Goal: Communication & Community: Answer question/provide support

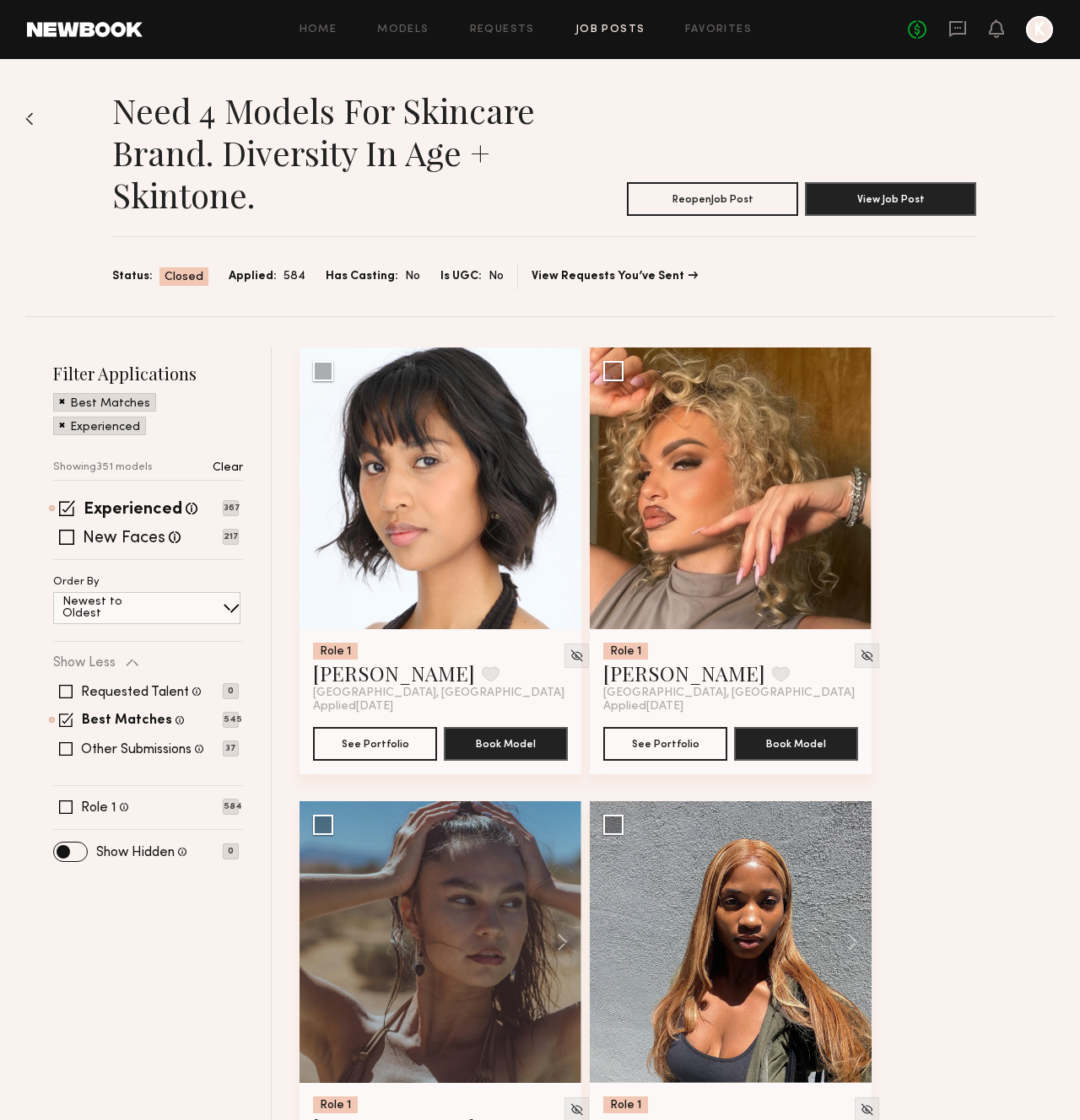
click at [966, 26] on div "No fees up to $5,000 K" at bounding box center [980, 29] width 145 height 27
click at [955, 29] on icon at bounding box center [957, 29] width 19 height 19
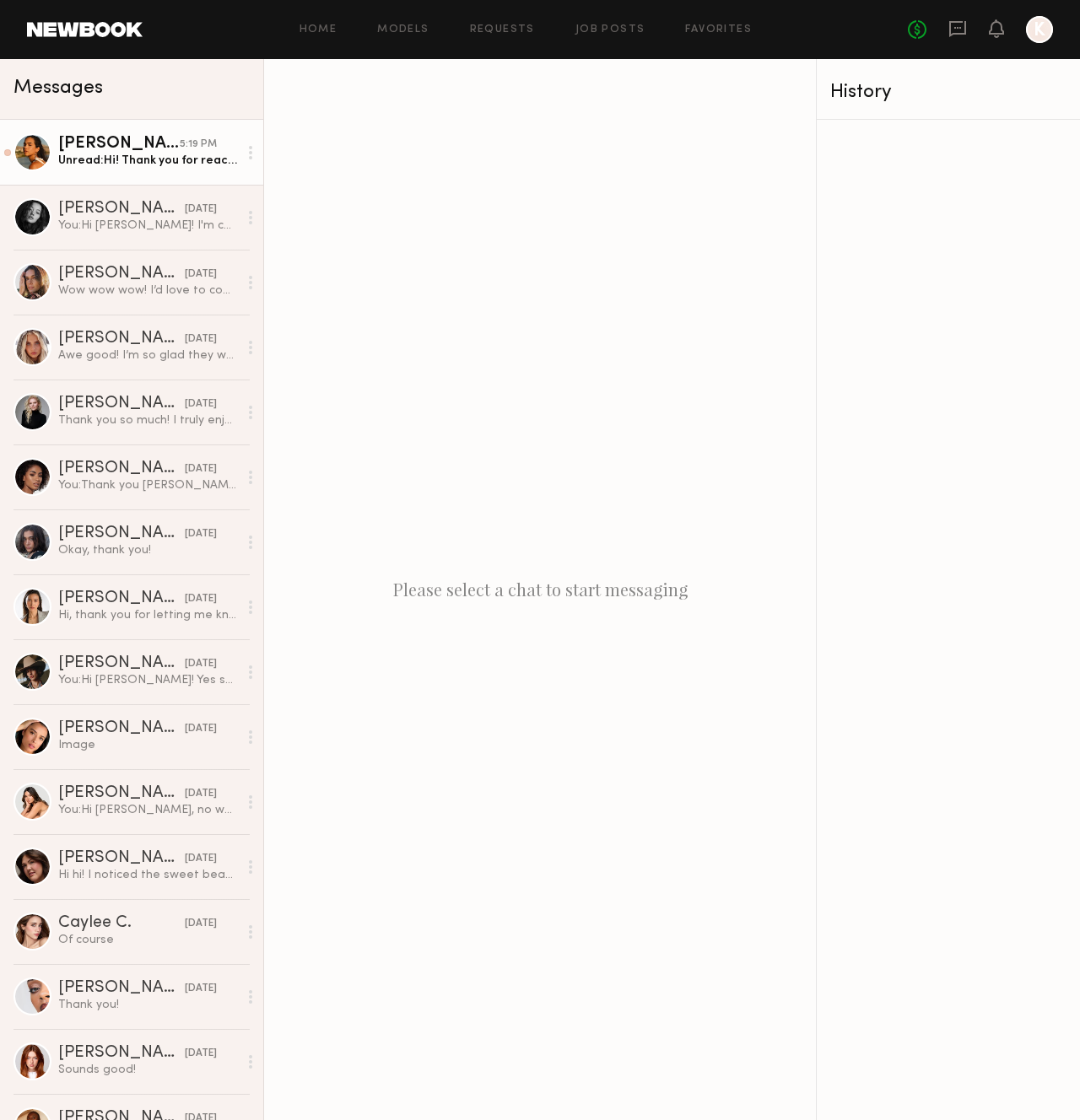
click at [170, 181] on link "[PERSON_NAME] 5:19 PM Unread: Hi! Thank you for reaching out :) I would love to…" at bounding box center [131, 152] width 263 height 65
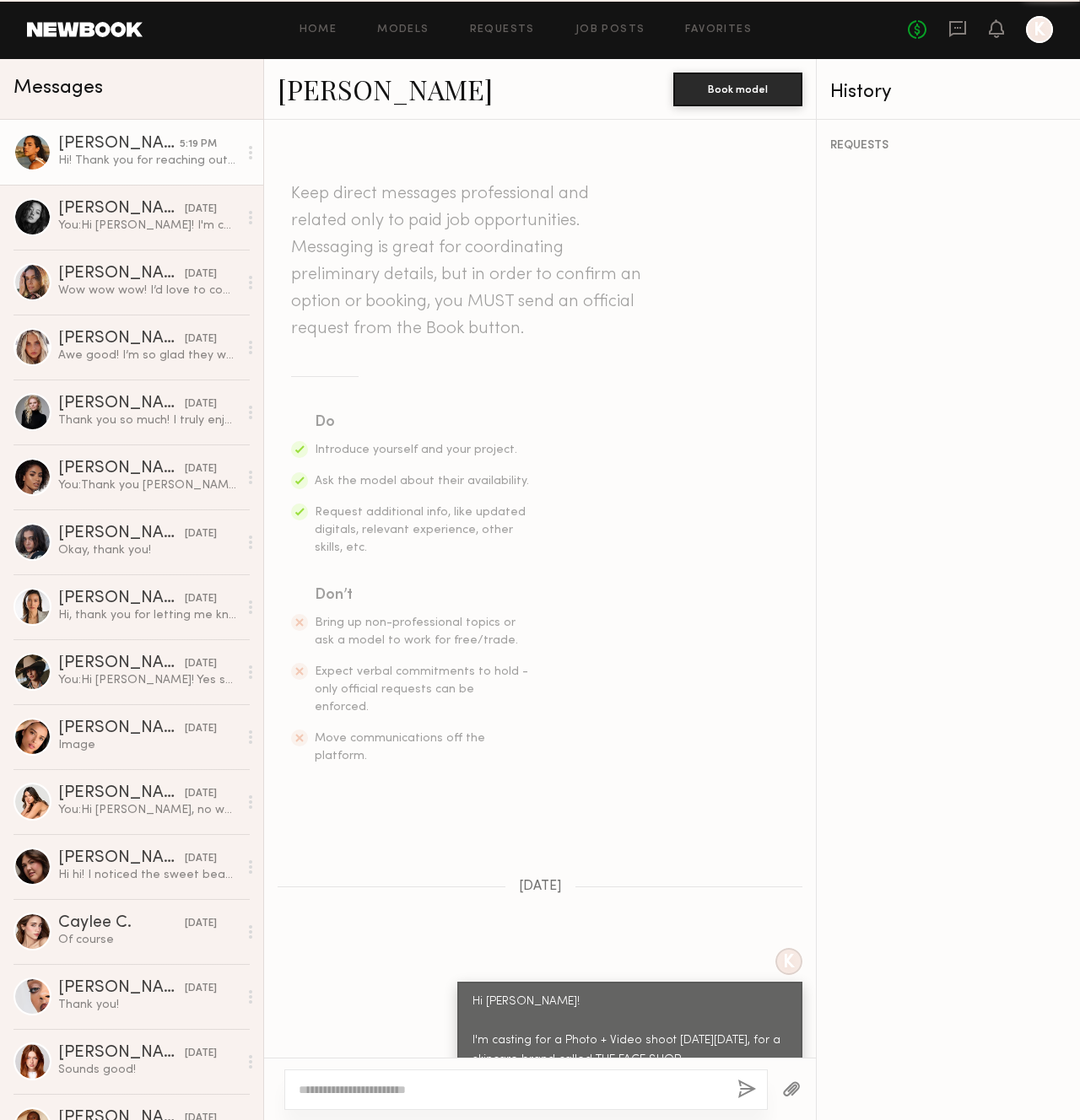
scroll to position [303, 0]
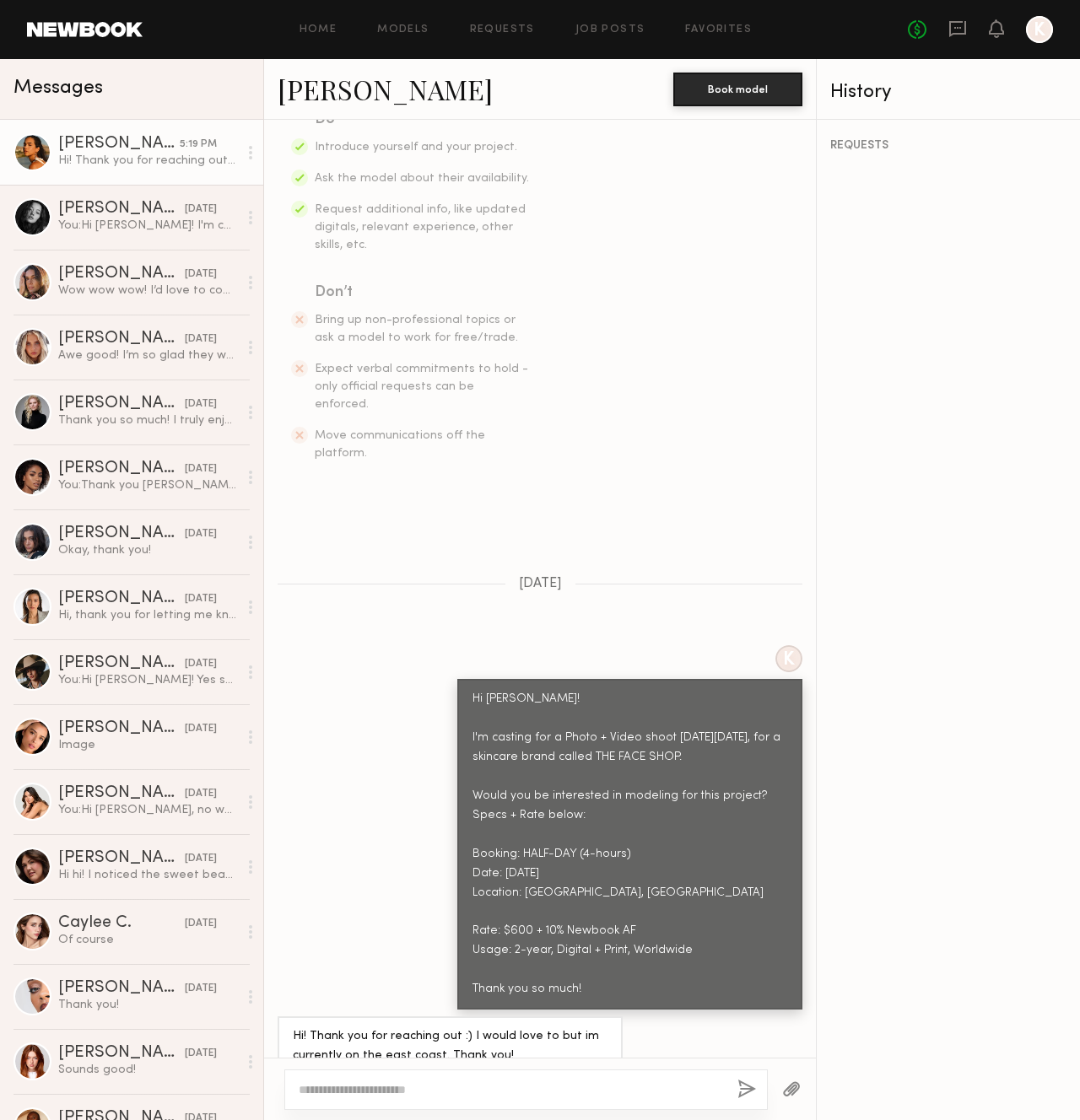
click at [511, 1079] on div at bounding box center [526, 1090] width 483 height 41
click at [506, 1088] on textarea at bounding box center [511, 1089] width 425 height 17
type textarea "**********"
click at [753, 1092] on button "button" at bounding box center [747, 1090] width 19 height 21
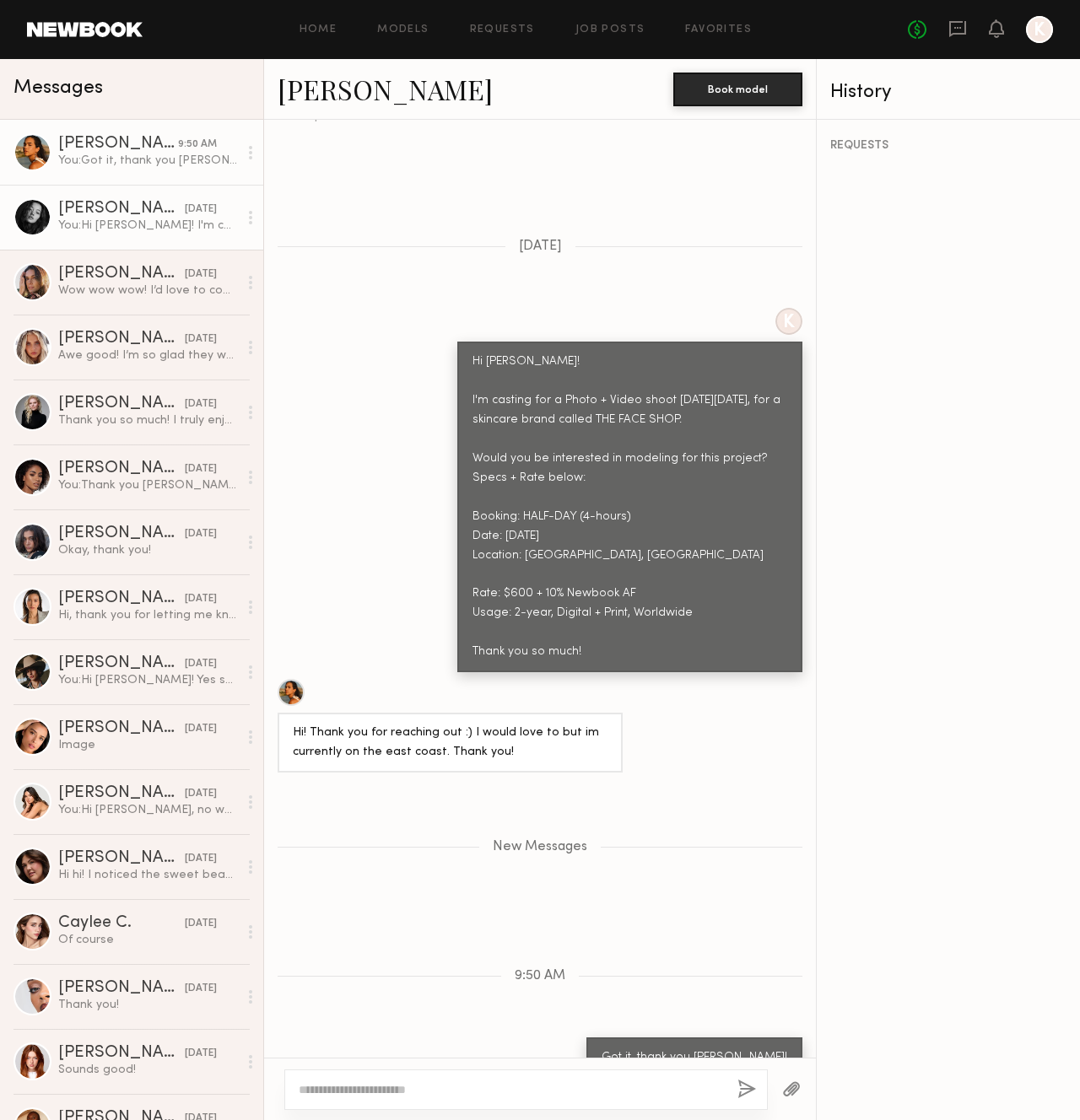
click at [118, 198] on link "[PERSON_NAME] [DATE] You: Hi [PERSON_NAME]! I'm casting for a Photo + Video sho…" at bounding box center [131, 218] width 263 height 65
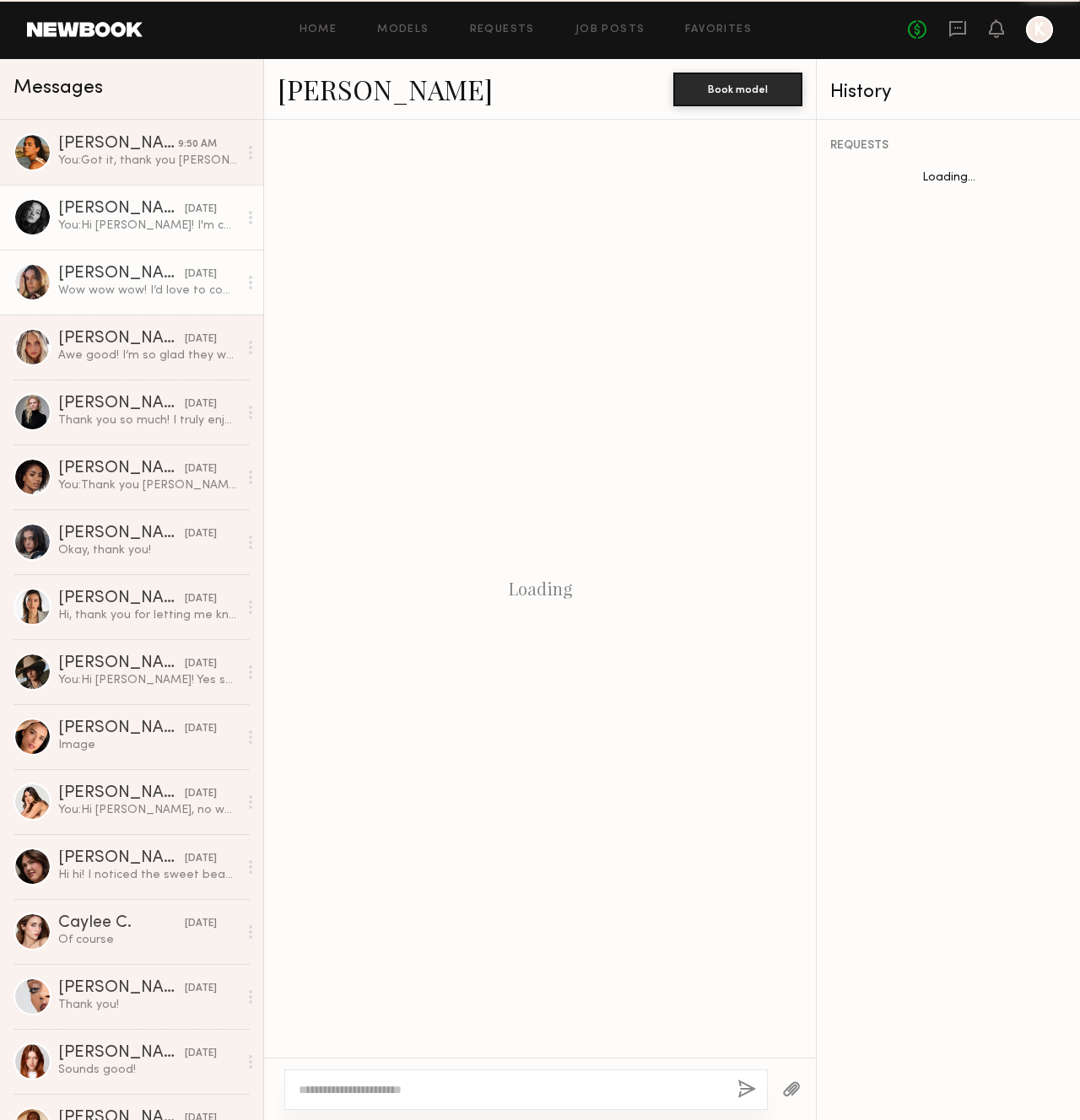
scroll to position [237, 0]
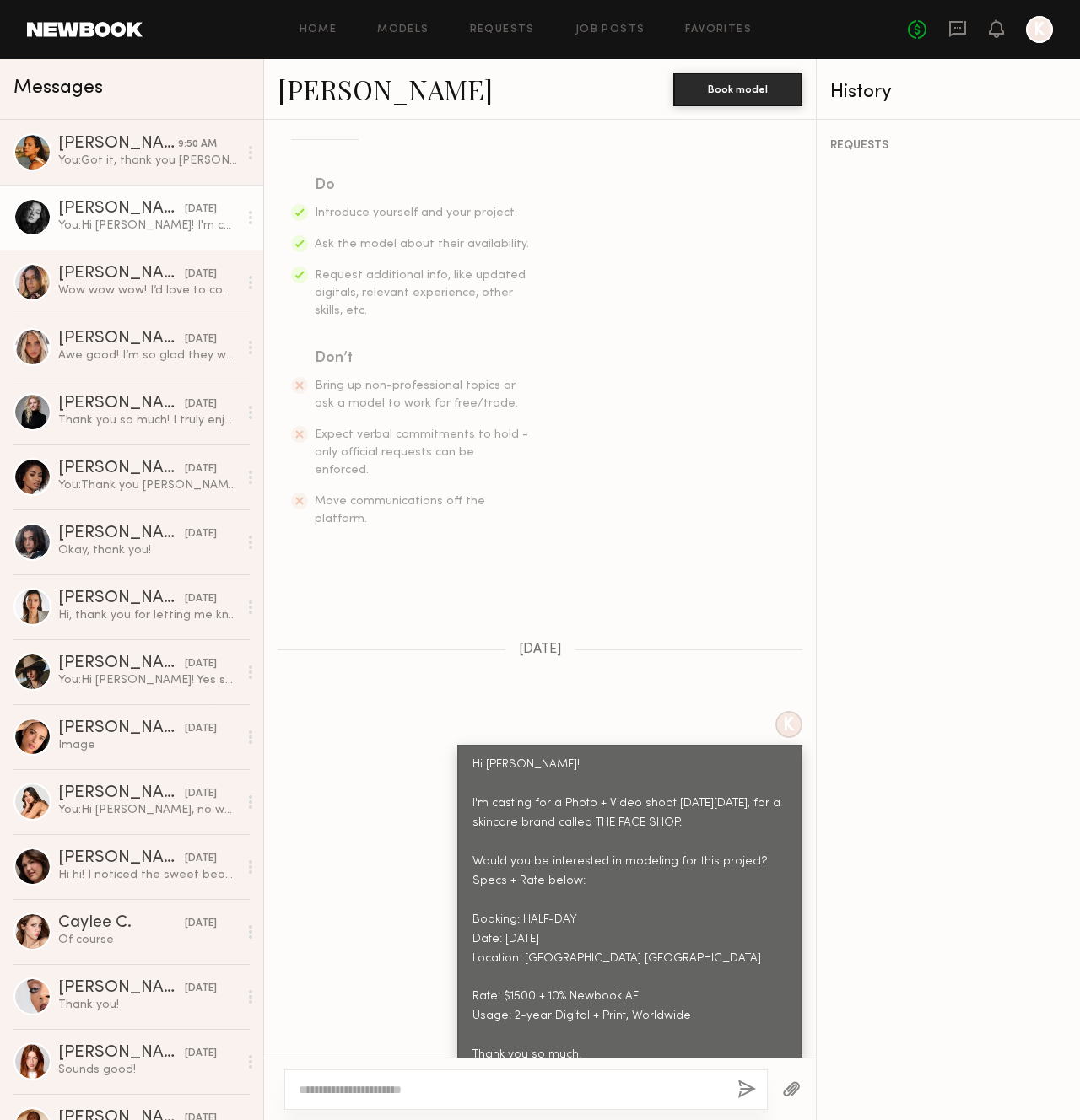
click at [454, 845] on div "K Hi [PERSON_NAME]! I'm casting for a Photo + Video shoot [DATE][DATE], for a s…" at bounding box center [540, 893] width 552 height 365
click at [459, 1100] on div at bounding box center [526, 1090] width 483 height 41
click at [473, 1086] on textarea at bounding box center [511, 1089] width 425 height 17
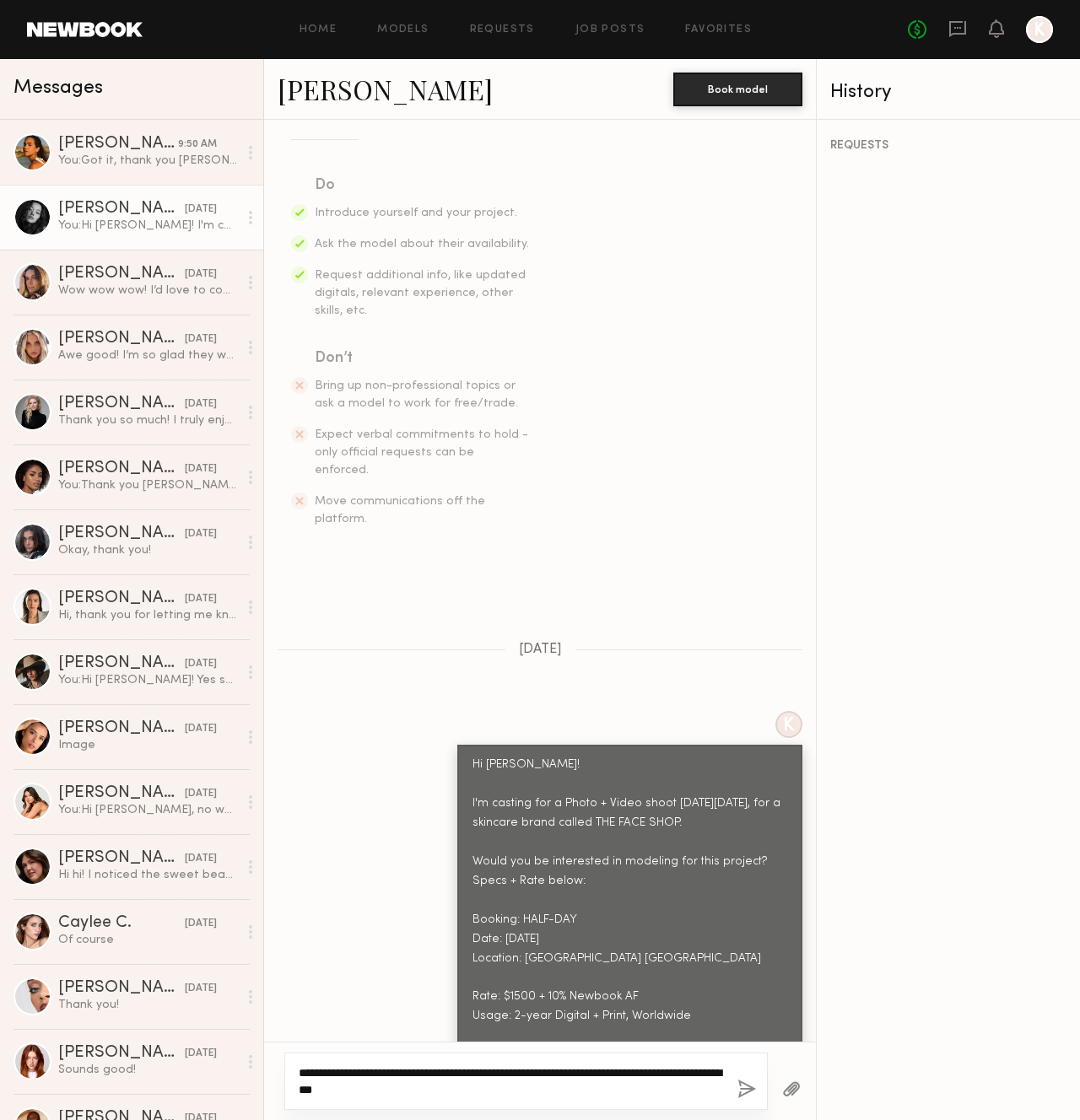
type textarea "**********"
click at [747, 1091] on button "button" at bounding box center [747, 1090] width 19 height 21
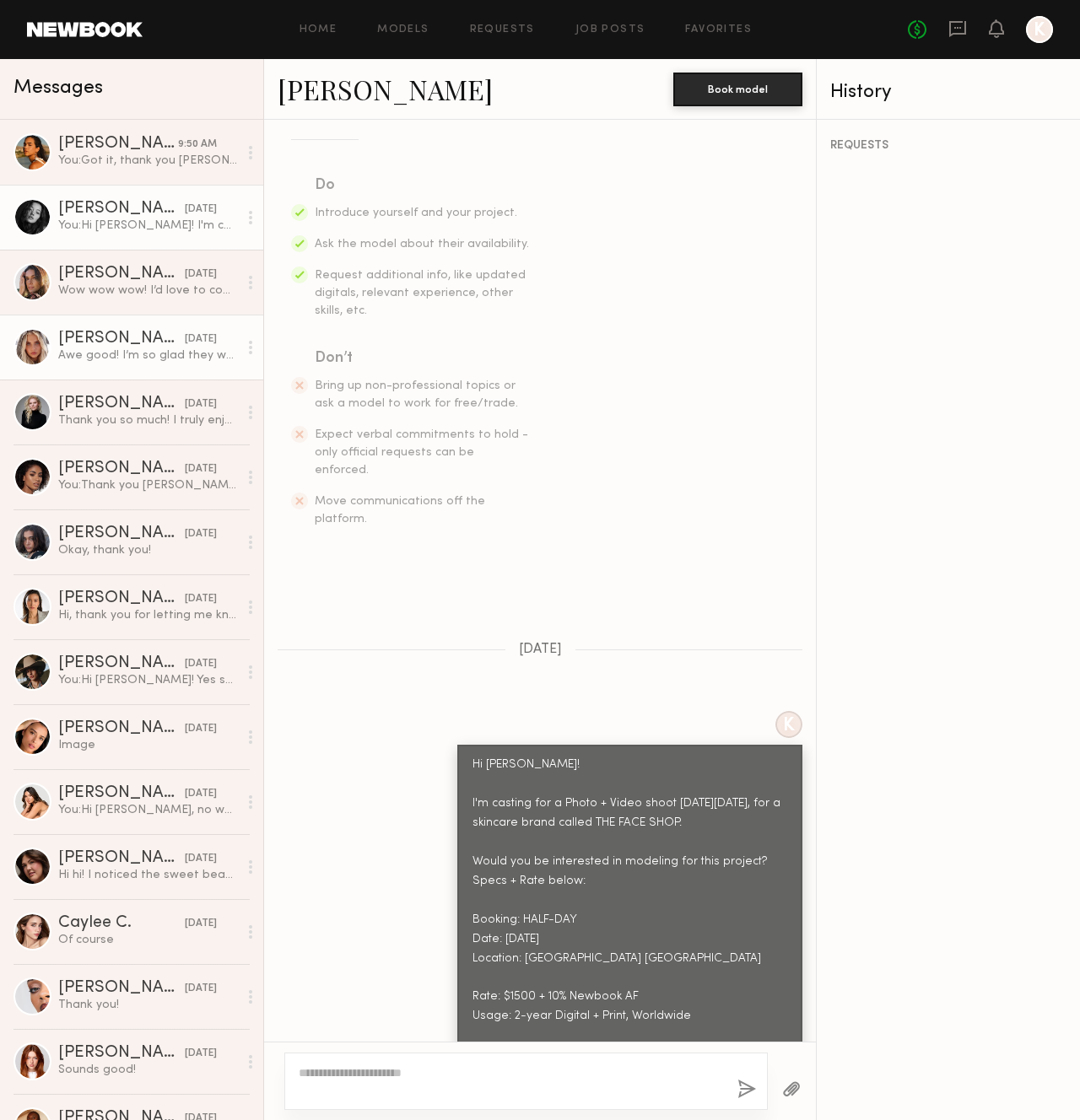
scroll to position [559, 0]
